Goal: Task Accomplishment & Management: Complete application form

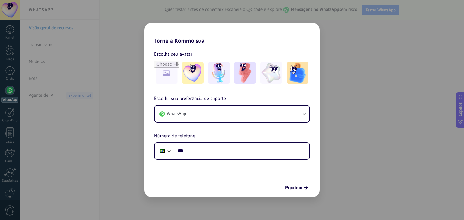
drag, startPoint x: 0, startPoint y: 0, endPoint x: 186, endPoint y: 50, distance: 192.2
click at [186, 50] on div "Escolha seu avatar [PERSON_NAME] sua preferência de suporte WhatsApp Número de …" at bounding box center [231, 102] width 175 height 116
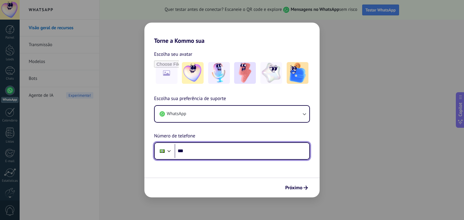
click at [223, 154] on input "***" at bounding box center [241, 151] width 135 height 14
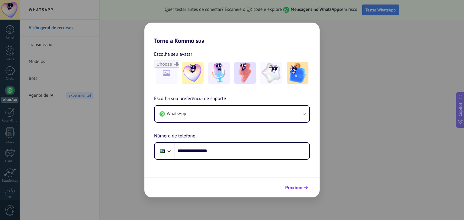
click at [309, 190] on button "Próximo" at bounding box center [296, 188] width 28 height 10
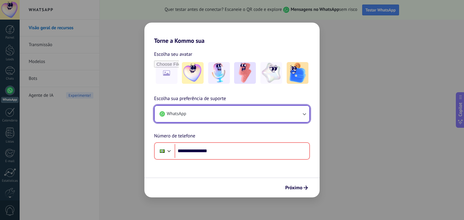
click at [300, 118] on button "WhatsApp" at bounding box center [232, 114] width 155 height 16
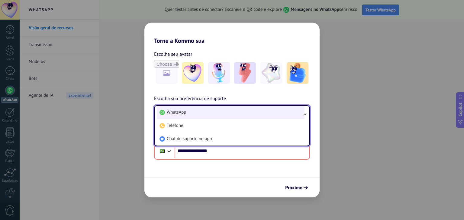
click at [244, 113] on li "WhatsApp" at bounding box center [230, 112] width 147 height 13
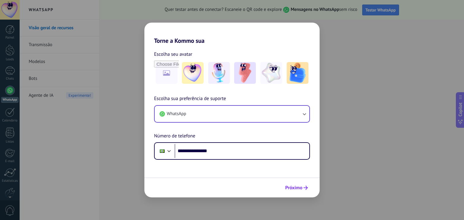
click at [303, 185] on button "Próximo" at bounding box center [296, 188] width 28 height 10
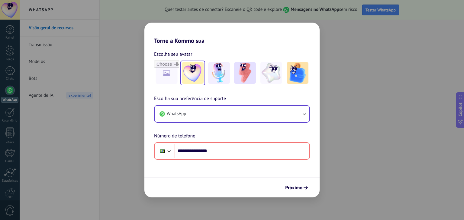
click at [193, 72] on img at bounding box center [193, 73] width 22 height 22
click at [303, 191] on button "Próximo" at bounding box center [296, 188] width 28 height 10
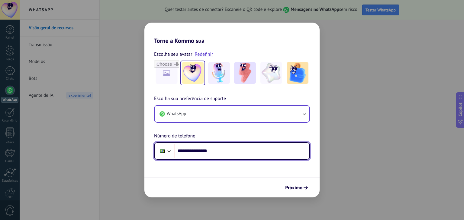
click at [192, 151] on input "**********" at bounding box center [241, 151] width 135 height 14
click at [188, 151] on input "**********" at bounding box center [241, 151] width 135 height 14
type input "**********"
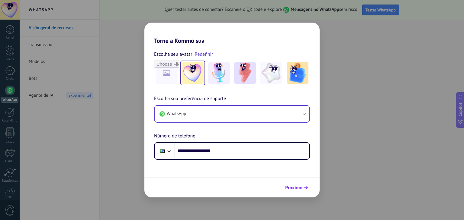
click at [303, 185] on button "Próximo" at bounding box center [296, 188] width 28 height 10
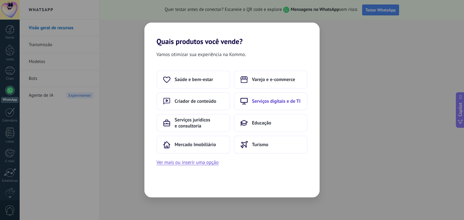
click at [288, 104] on span "Serviços digitais e de TI" at bounding box center [276, 101] width 49 height 6
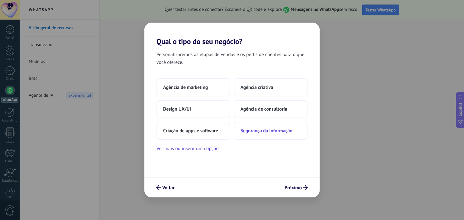
click at [266, 135] on button "Segurança da informação" at bounding box center [271, 131] width 74 height 18
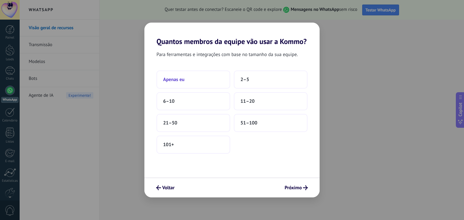
click at [203, 79] on button "Apenas eu" at bounding box center [193, 80] width 74 height 18
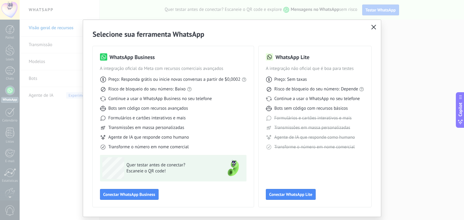
click at [372, 26] on use "button" at bounding box center [373, 27] width 5 height 5
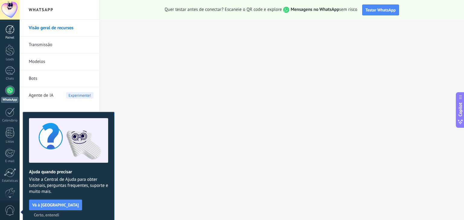
click at [9, 34] on div at bounding box center [9, 29] width 9 height 9
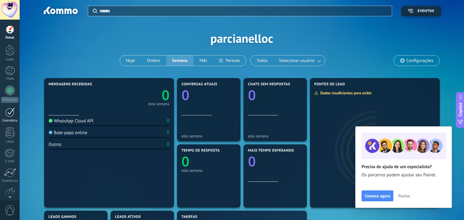
click at [9, 122] on div "Calendário" at bounding box center [10, 121] width 18 height 4
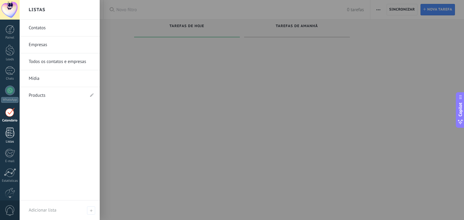
click at [10, 135] on div at bounding box center [9, 133] width 9 height 11
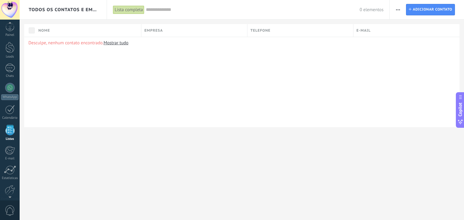
scroll to position [15, 0]
